Goal: Task Accomplishment & Management: Use online tool/utility

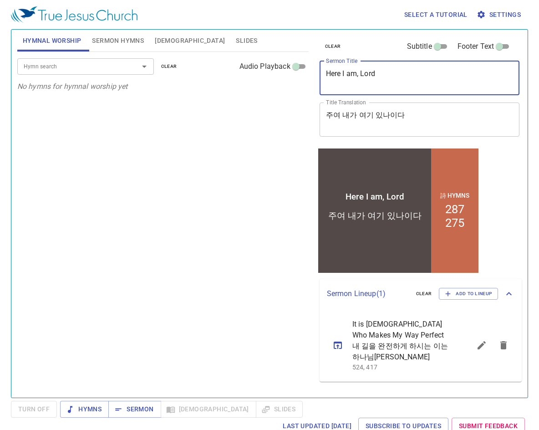
click at [391, 74] on textarea "Here I am, Lord" at bounding box center [420, 77] width 188 height 17
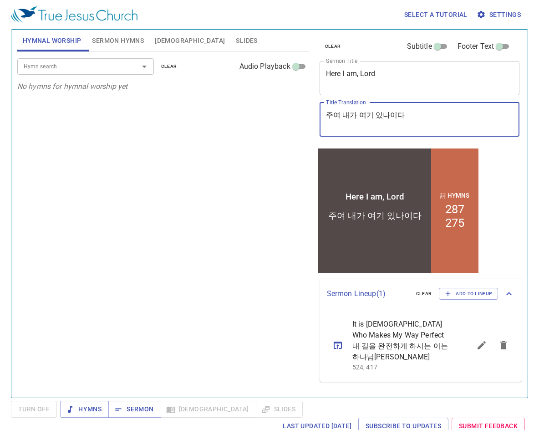
drag, startPoint x: 426, startPoint y: 120, endPoint x: 124, endPoint y: 86, distance: 303.6
click at [124, 86] on div "Hymnal Worship Sermon Hymns [DEMOGRAPHIC_DATA] Slides Hymn search Hymn search c…" at bounding box center [270, 210] width 512 height 368
paste textarea "리 주를 맞이할 준비"
type textarea "우리 주를 맞이할 준비"
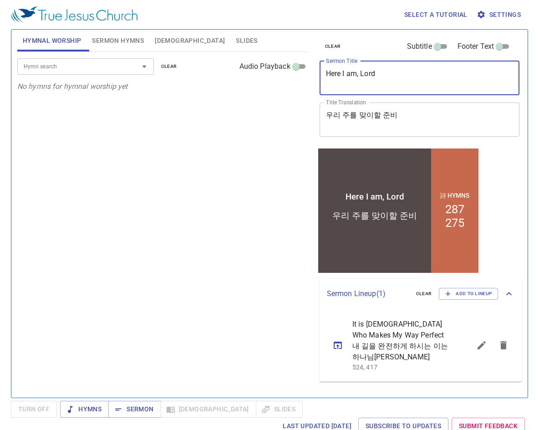
drag, startPoint x: 386, startPoint y: 73, endPoint x: 187, endPoint y: 61, distance: 200.2
click at [187, 61] on div "Hymnal Worship Sermon Hymns [DEMOGRAPHIC_DATA] Slides Hymn search Hymn search c…" at bounding box center [270, 210] width 512 height 368
type textarea "Preparing for Our Lord"
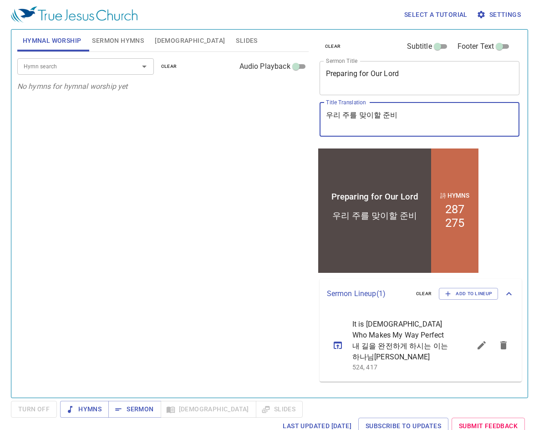
drag, startPoint x: 403, startPoint y: 122, endPoint x: 298, endPoint y: 121, distance: 104.7
click at [298, 121] on div "Hymnal Worship Sermon Hymns [DEMOGRAPHIC_DATA] Slides Hymn search Hymn search c…" at bounding box center [270, 210] width 512 height 368
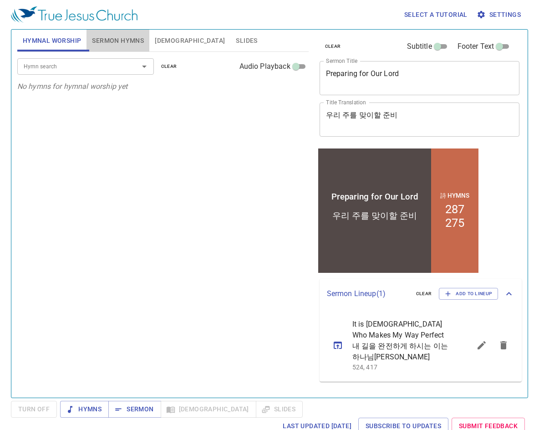
click at [131, 40] on span "Sermon Hymns" at bounding box center [118, 40] width 52 height 11
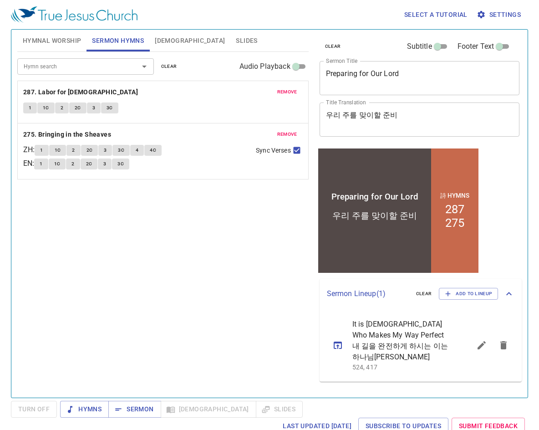
click at [288, 96] on span "remove" at bounding box center [287, 92] width 20 height 8
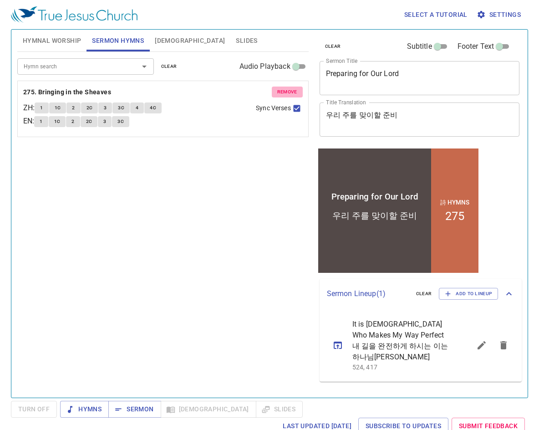
click at [288, 96] on span "remove" at bounding box center [287, 92] width 20 height 8
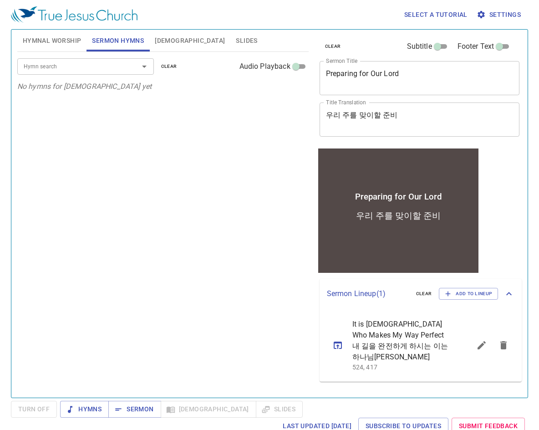
click at [85, 72] on div "Hymn search" at bounding box center [85, 66] width 137 height 16
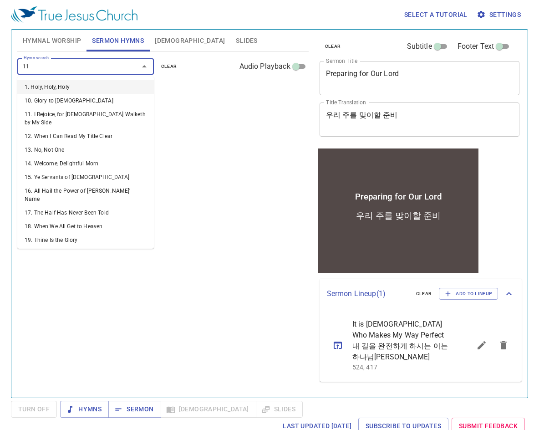
type input "118"
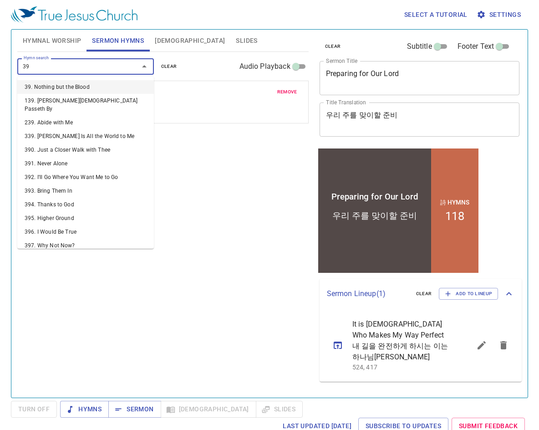
type input "392"
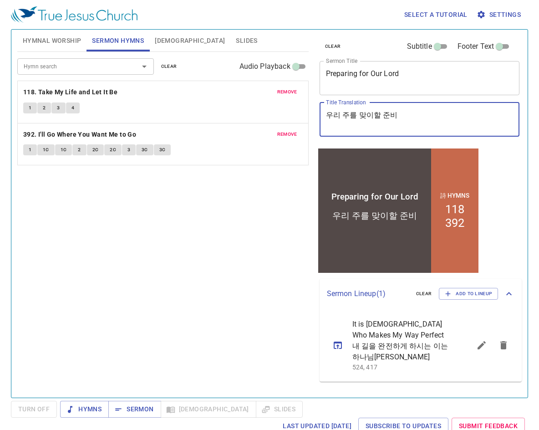
drag, startPoint x: 411, startPoint y: 118, endPoint x: 292, endPoint y: 104, distance: 120.5
click at [292, 104] on div "Hymnal Worship Sermon Hymns [DEMOGRAPHIC_DATA] Slides Hymn search Hymn search c…" at bounding box center [270, 210] width 512 height 368
paste textarea
type textarea "우리 주를 맞이할 준비"
click at [140, 407] on span "Sermon" at bounding box center [135, 408] width 38 height 11
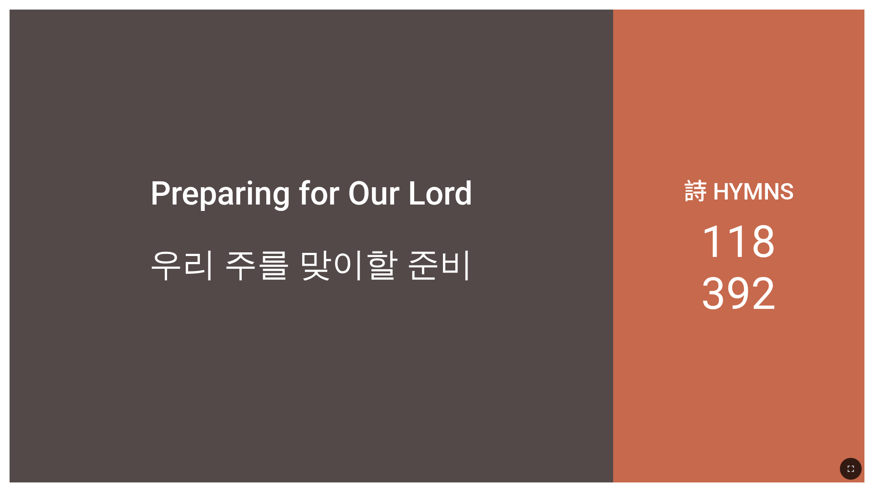
click at [380, 312] on div "우리 주를 맞이할 준비" at bounding box center [311, 304] width 603 height 165
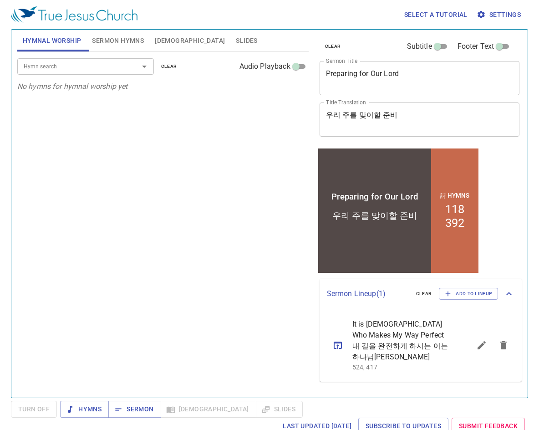
click at [405, 116] on textarea "우리 주를 맞이할 준비" at bounding box center [420, 119] width 188 height 17
click at [155, 40] on span "[DEMOGRAPHIC_DATA]" at bounding box center [190, 40] width 70 height 11
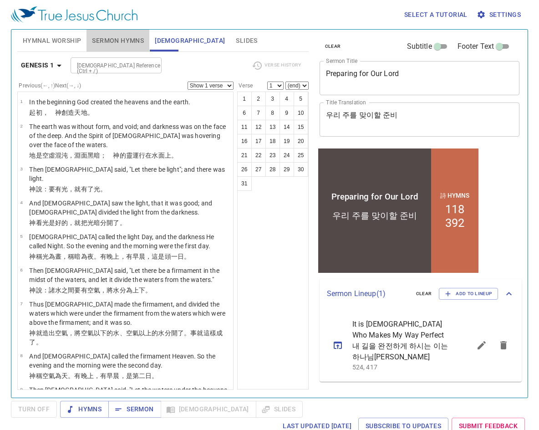
click at [126, 45] on span "Sermon Hymns" at bounding box center [118, 40] width 52 height 11
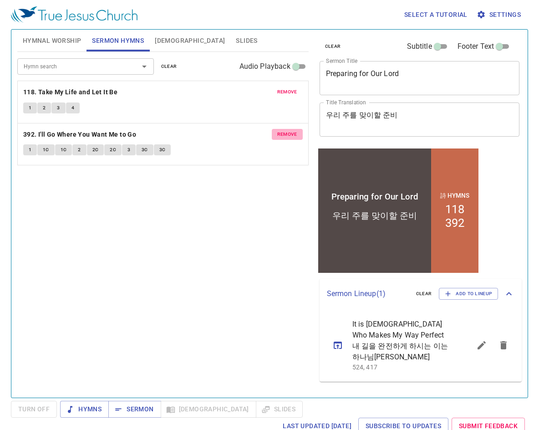
click at [287, 133] on span "remove" at bounding box center [287, 134] width 20 height 8
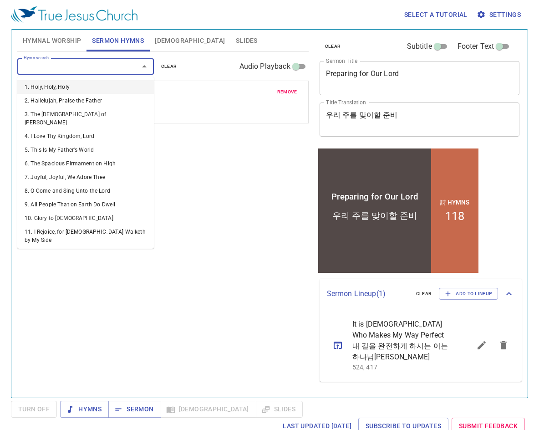
click at [114, 69] on input "Hymn search" at bounding box center [72, 66] width 104 height 10
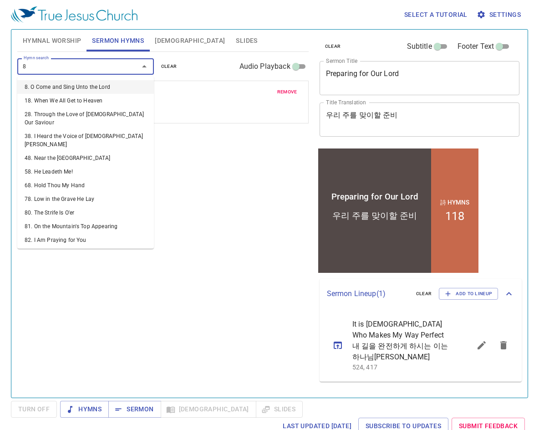
type input "85"
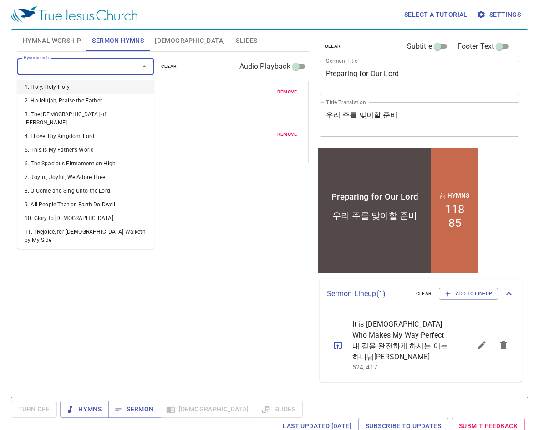
click at [71, 65] on input "Hymn search" at bounding box center [72, 66] width 104 height 10
click at [287, 131] on span "remove" at bounding box center [287, 134] width 20 height 8
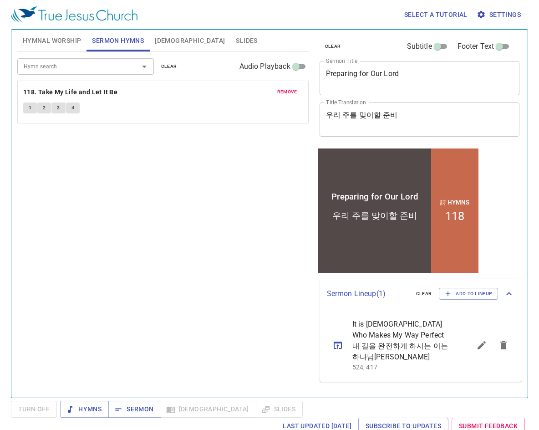
click at [86, 59] on div "Hymn search" at bounding box center [85, 66] width 137 height 16
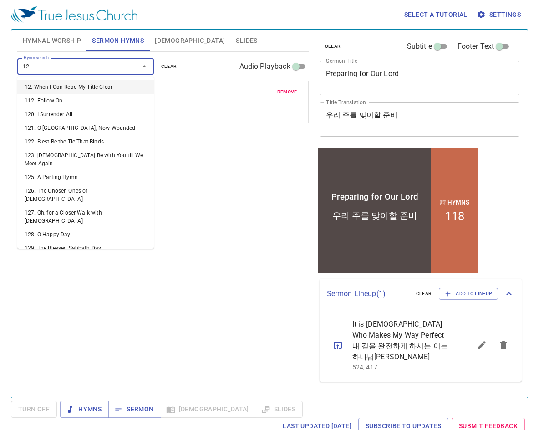
type input "120"
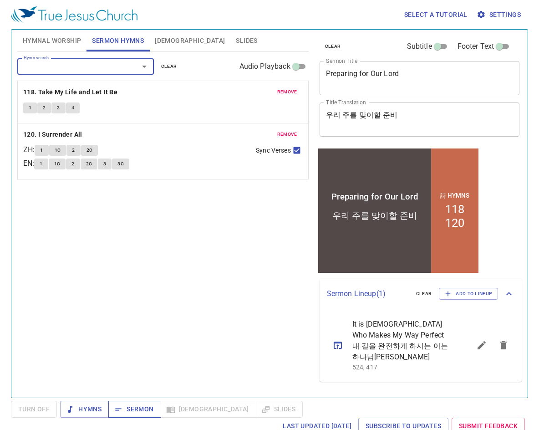
click at [144, 411] on span "Sermon" at bounding box center [135, 408] width 38 height 11
